Goal: Task Accomplishment & Management: Manage account settings

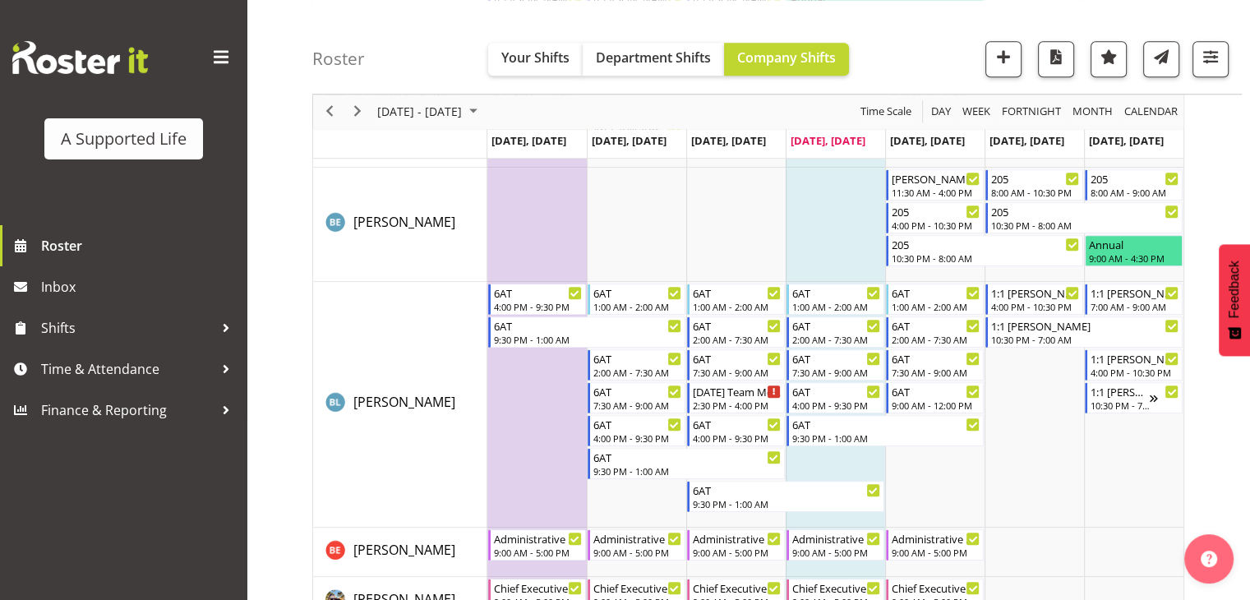
scroll to position [1725, 0]
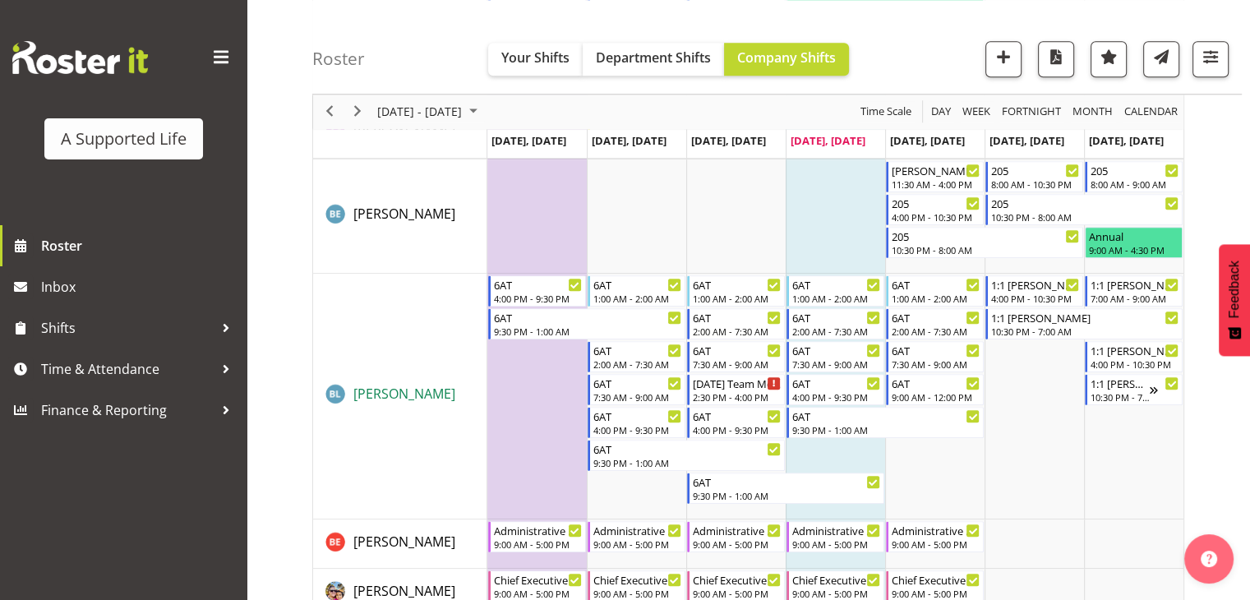
click at [422, 399] on span "[PERSON_NAME]" at bounding box center [404, 394] width 102 height 18
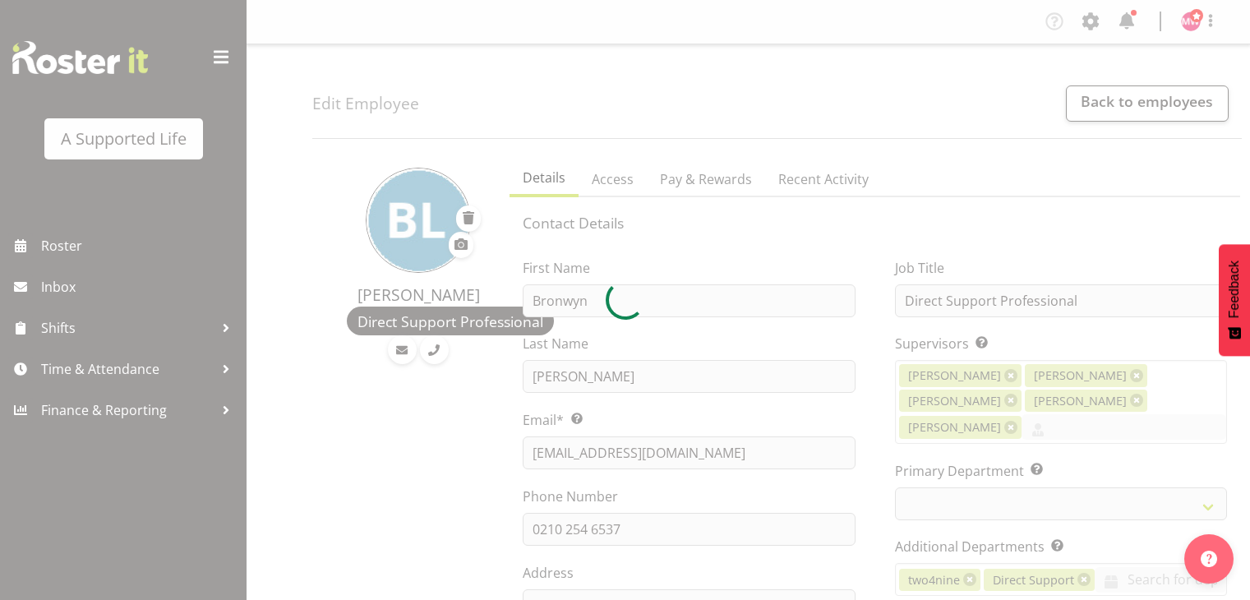
select select "TimelineWeek"
select select
drag, startPoint x: 744, startPoint y: 454, endPoint x: 695, endPoint y: 458, distance: 49.5
click at [695, 458] on div at bounding box center [625, 300] width 1250 height 600
select select "904"
